Goal: Task Accomplishment & Management: Manage account settings

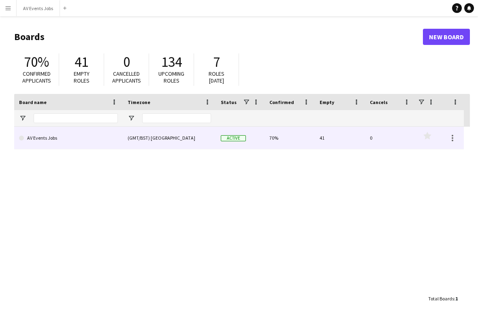
click at [79, 137] on link "AV Events Jobs" at bounding box center [68, 138] width 99 height 23
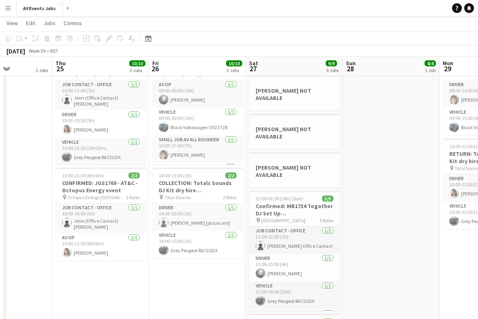
scroll to position [0, 245]
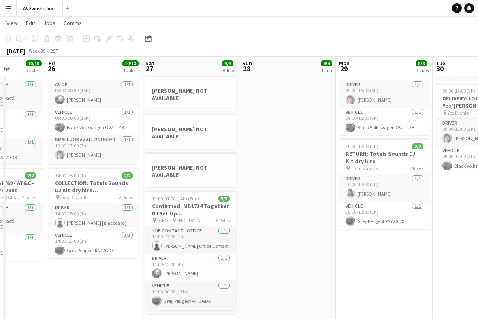
click at [148, 37] on icon at bounding box center [148, 38] width 6 height 6
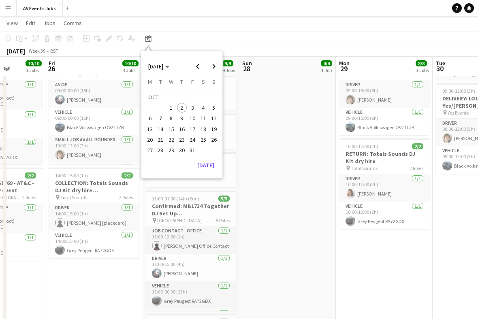
click at [203, 164] on button "[DATE]" at bounding box center [205, 165] width 23 height 13
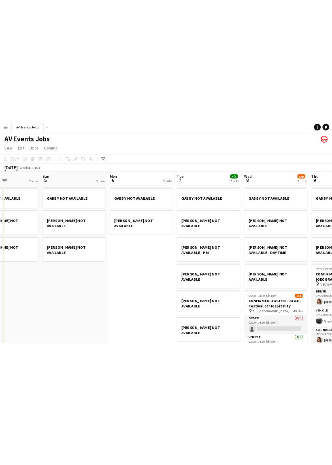
scroll to position [0, 234]
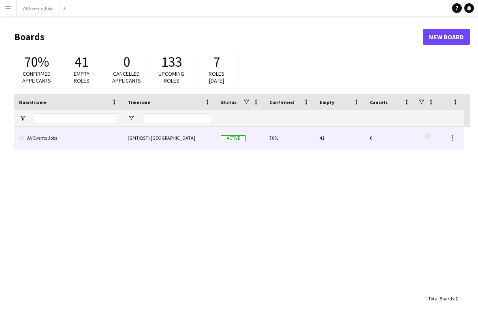
click at [100, 143] on link "AV Events Jobs" at bounding box center [68, 138] width 99 height 23
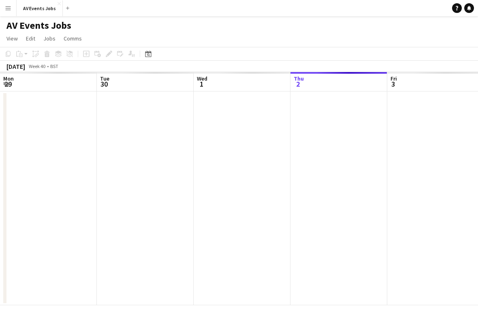
scroll to position [0, 194]
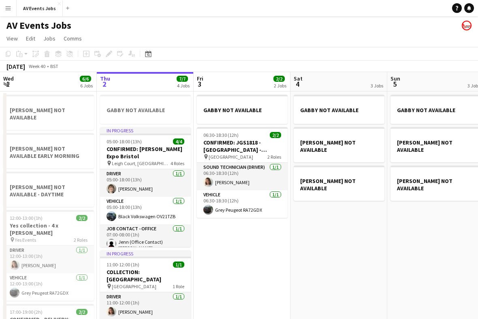
click at [147, 53] on icon at bounding box center [148, 54] width 6 height 6
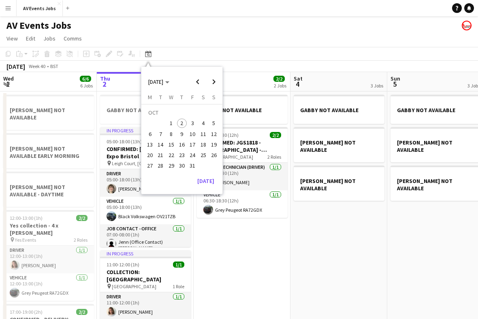
click at [159, 136] on span "7" at bounding box center [161, 134] width 10 height 10
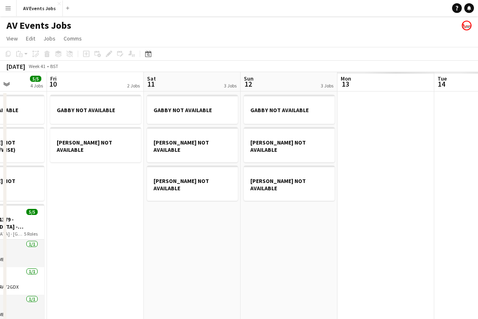
scroll to position [0, 253]
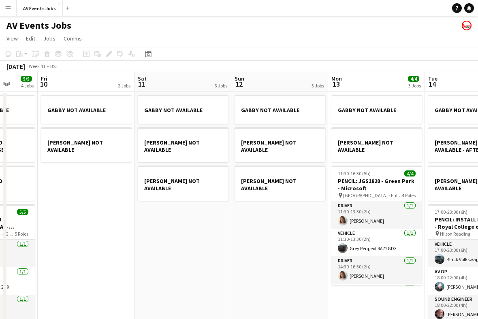
click at [147, 56] on icon "Date picker" at bounding box center [148, 54] width 6 height 6
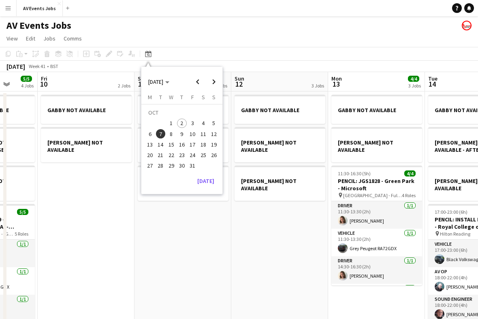
click at [163, 145] on span "14" at bounding box center [161, 145] width 10 height 10
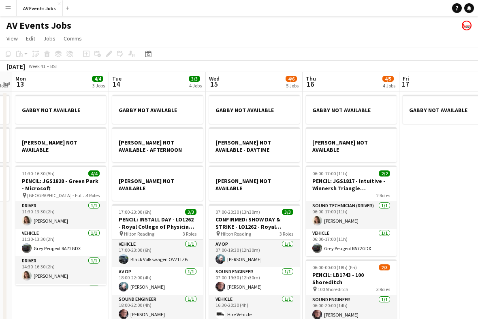
click at [147, 55] on icon at bounding box center [148, 54] width 3 height 3
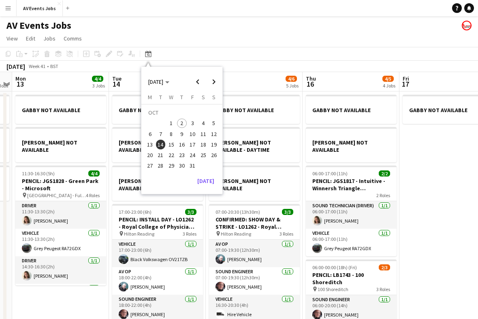
click at [433, 174] on app-date-cell "GABBY NOT AVAILABLE" at bounding box center [447, 324] width 97 height 464
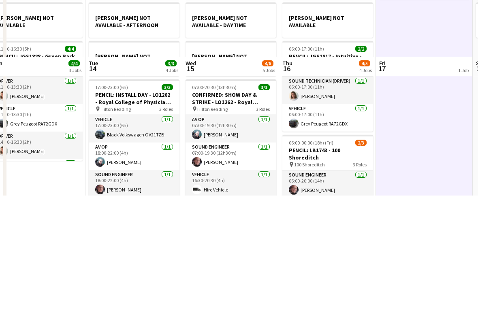
scroll to position [0, 233]
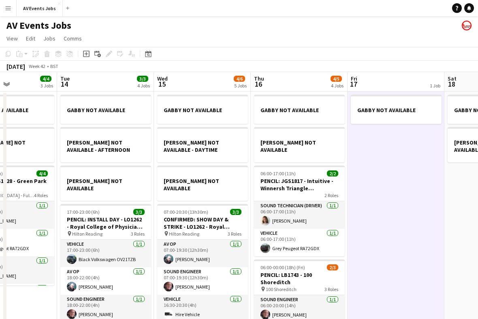
click at [148, 54] on icon "Date picker" at bounding box center [148, 54] width 6 height 6
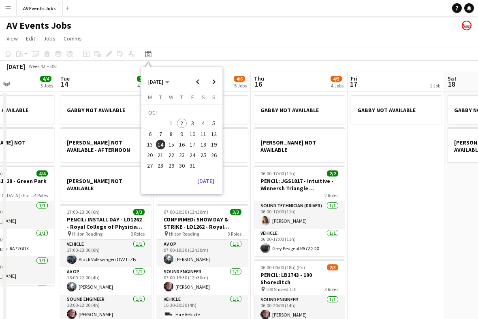
click at [194, 146] on span "17" at bounding box center [192, 145] width 10 height 10
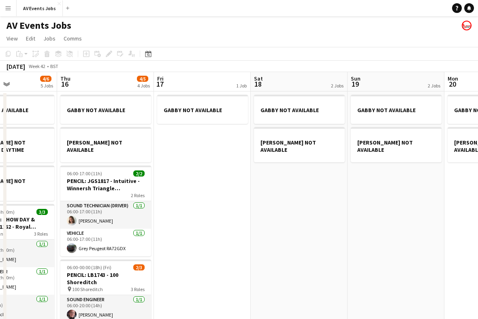
scroll to position [0, 278]
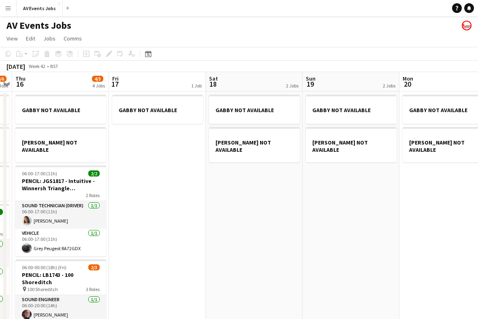
click at [152, 52] on div "Date picker" at bounding box center [148, 54] width 10 height 10
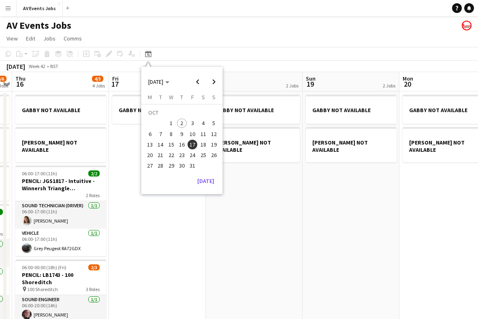
click at [164, 155] on span "21" at bounding box center [161, 155] width 10 height 10
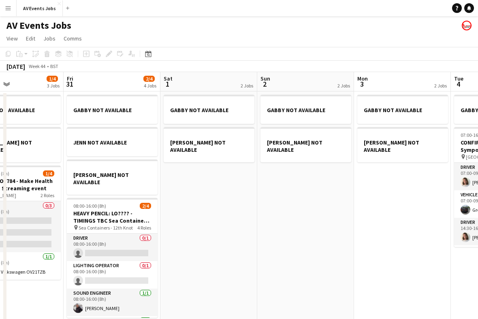
scroll to position [0, 213]
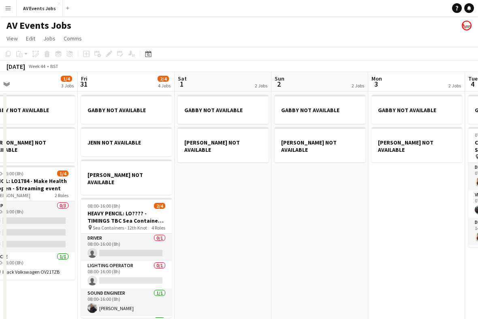
click at [143, 58] on div "Date picker" at bounding box center [148, 54] width 10 height 10
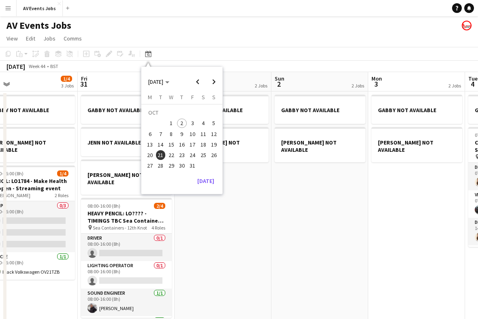
click at [153, 152] on span "20" at bounding box center [150, 155] width 10 height 10
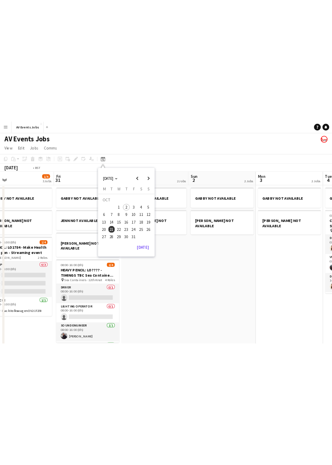
scroll to position [0, 278]
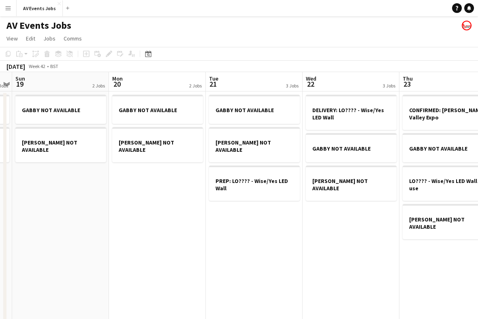
click at [148, 58] on div "Date picker" at bounding box center [148, 54] width 10 height 10
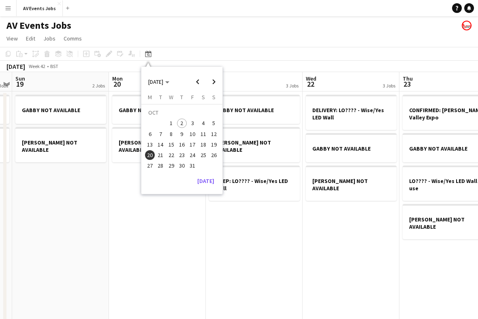
click at [164, 154] on span "21" at bounding box center [161, 155] width 10 height 10
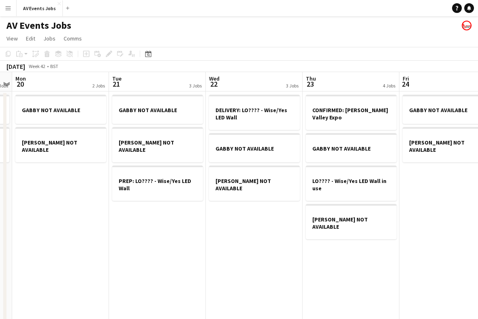
click at [152, 51] on div "Date picker" at bounding box center [148, 54] width 10 height 10
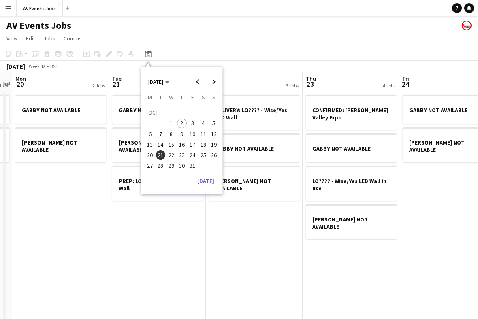
click at [152, 146] on span "13" at bounding box center [150, 145] width 10 height 10
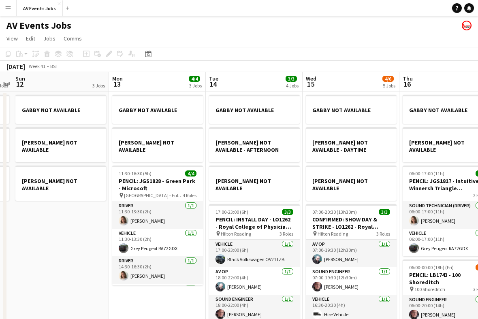
click at [151, 54] on icon "Date picker" at bounding box center [148, 54] width 6 height 6
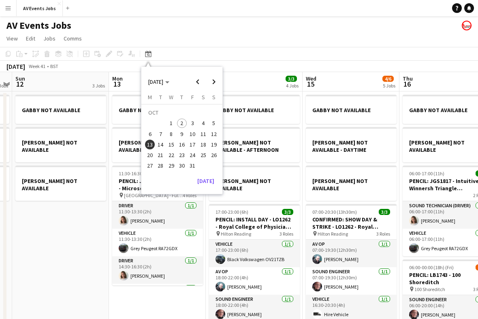
click at [163, 158] on span "21" at bounding box center [161, 155] width 10 height 10
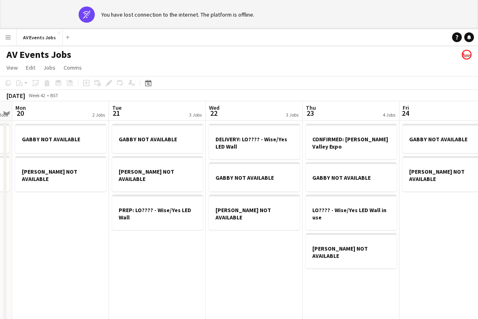
click at [148, 81] on icon at bounding box center [148, 83] width 6 height 6
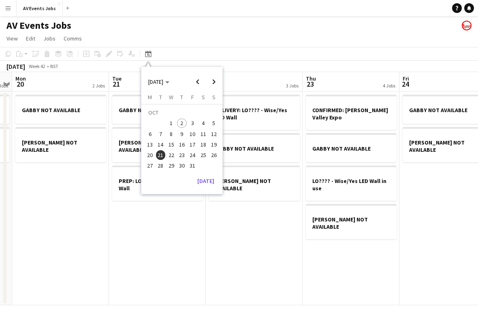
click at [174, 136] on span "8" at bounding box center [171, 134] width 10 height 10
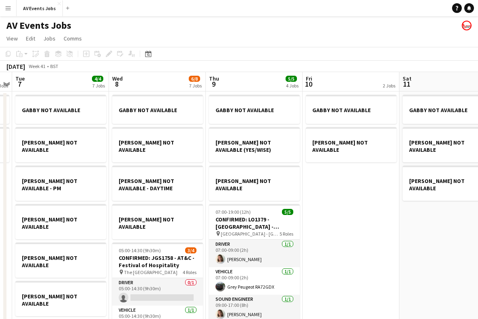
click at [153, 51] on div "Date picker" at bounding box center [148, 54] width 10 height 10
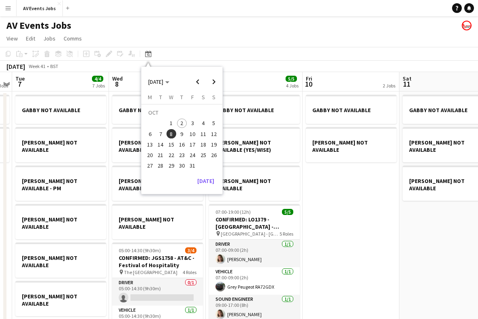
click at [194, 121] on span "3" at bounding box center [192, 124] width 10 height 10
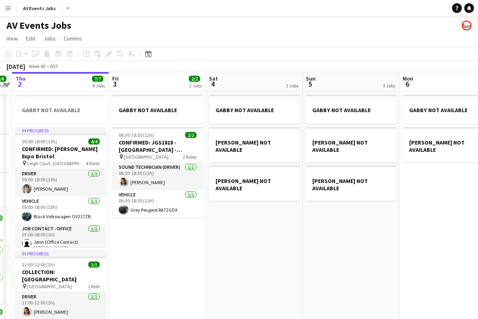
click at [177, 148] on h3 "CONFIRMED: JGS1818 - [GEOGRAPHIC_DATA] - [GEOGRAPHIC_DATA] VIP event" at bounding box center [157, 146] width 91 height 15
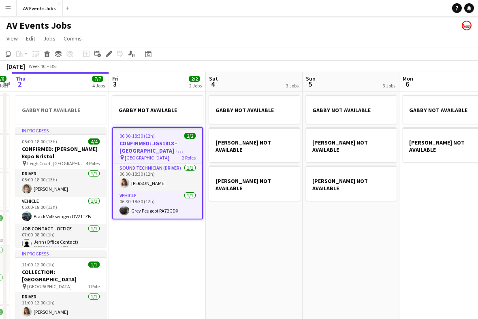
click at [113, 54] on div "Edit" at bounding box center [109, 54] width 10 height 10
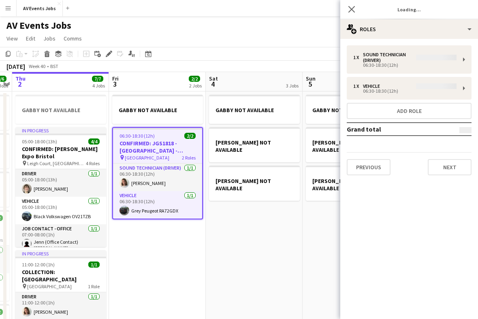
type input "**********"
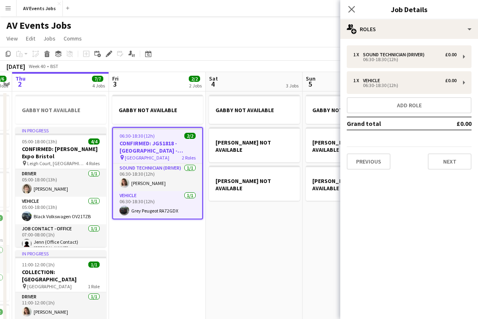
click at [453, 161] on button "Next" at bounding box center [450, 161] width 44 height 16
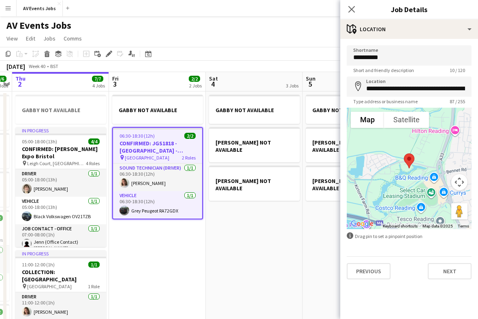
click at [443, 271] on button "Next" at bounding box center [450, 271] width 44 height 16
